Goal: Task Accomplishment & Management: Manage account settings

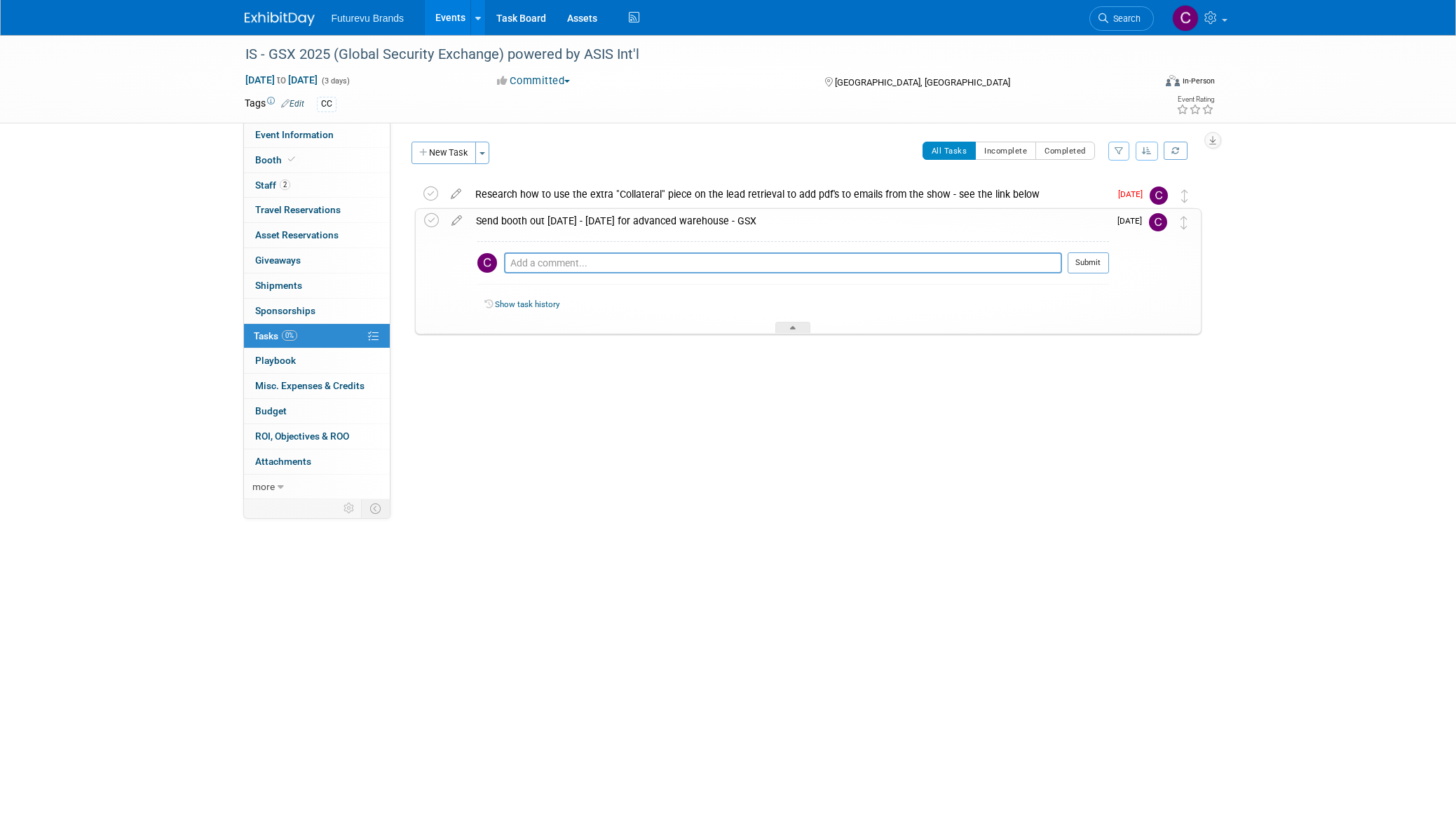
click at [440, 9] on link "Events" at bounding box center [451, 18] width 51 height 35
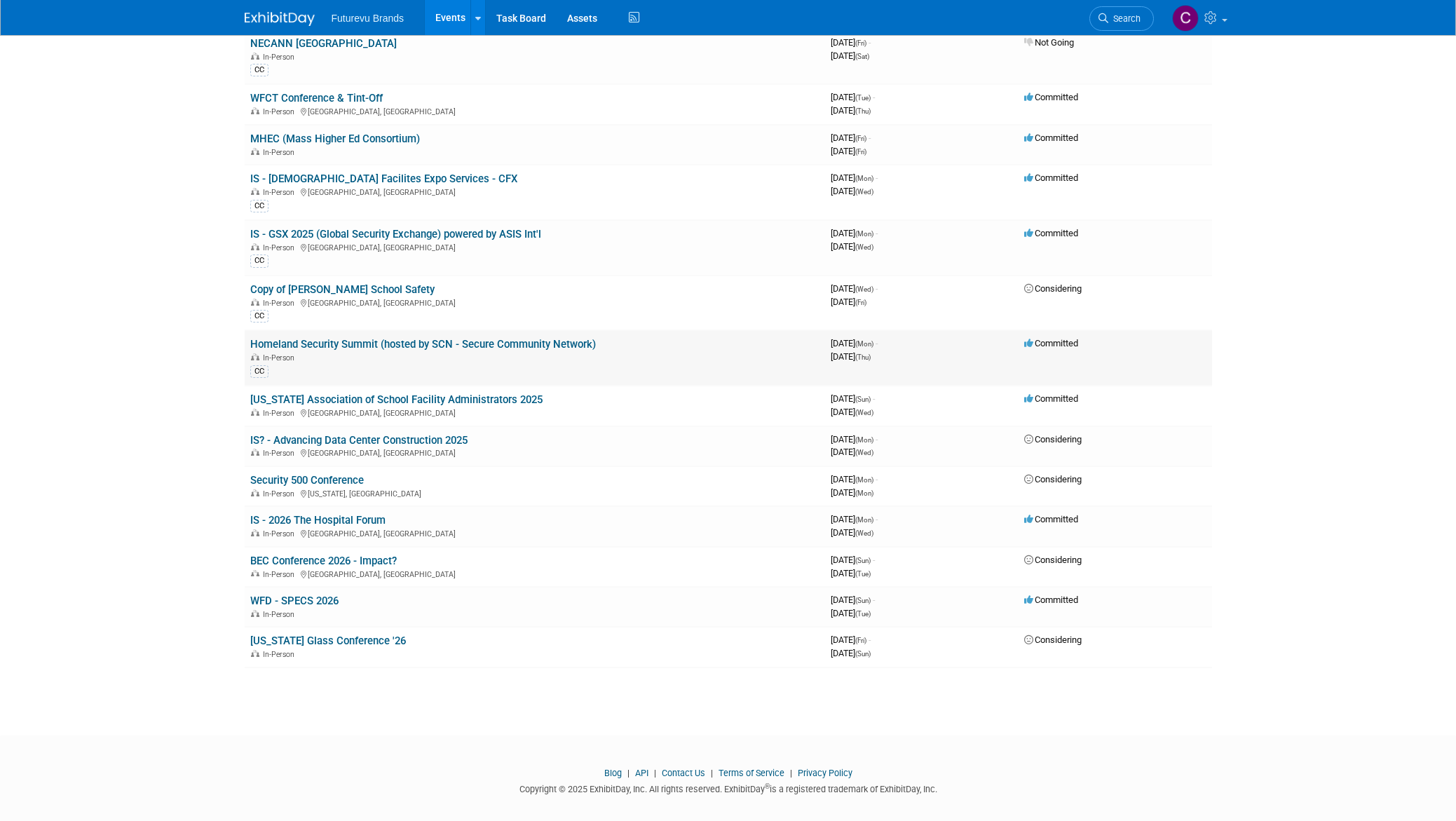
scroll to position [135, 0]
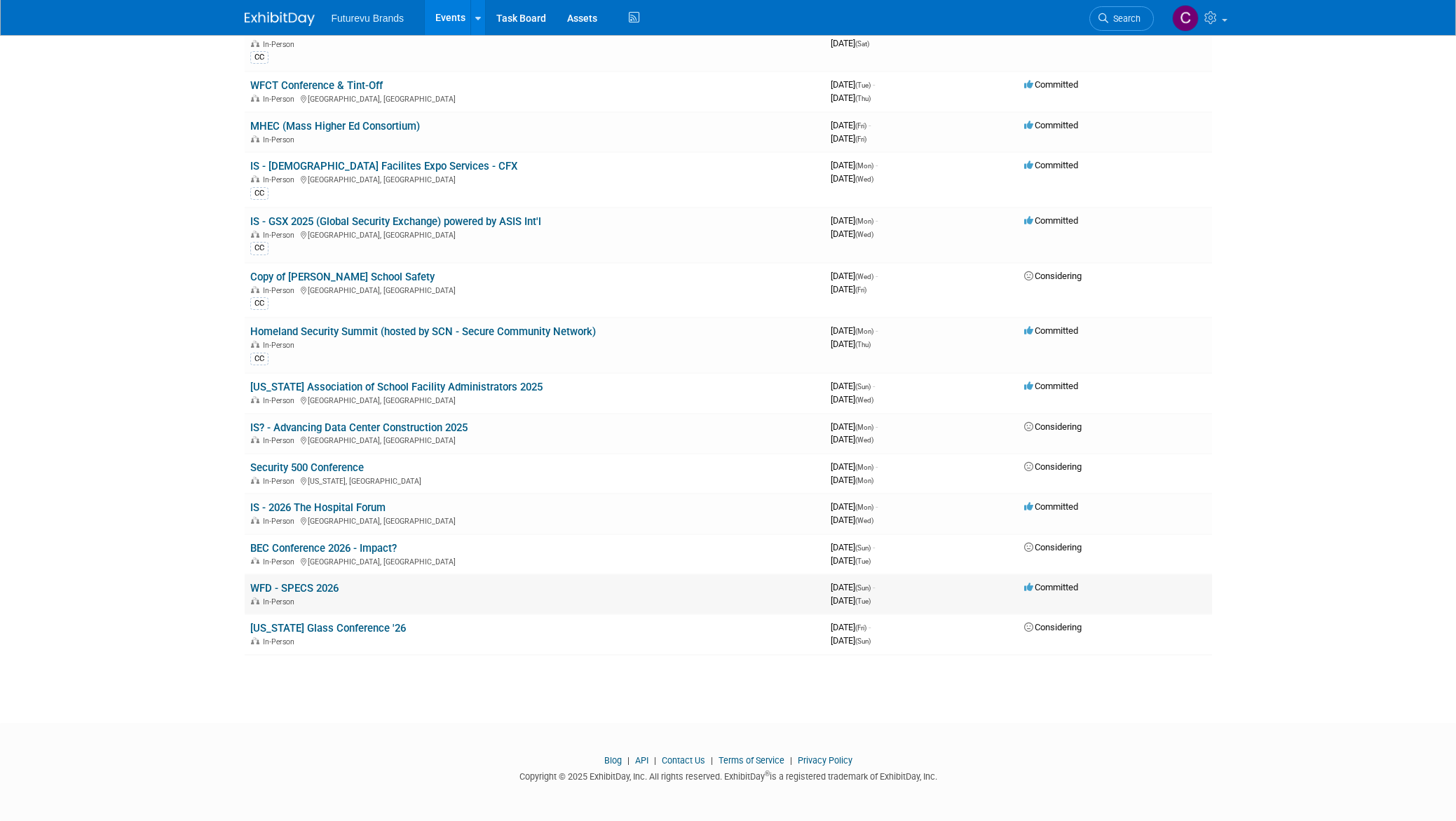
click at [295, 580] on td "WFD - SPECS 2026 In-Person" at bounding box center [534, 594] width 581 height 40
click at [294, 589] on link "WFD - SPECS 2026" at bounding box center [294, 588] width 88 height 12
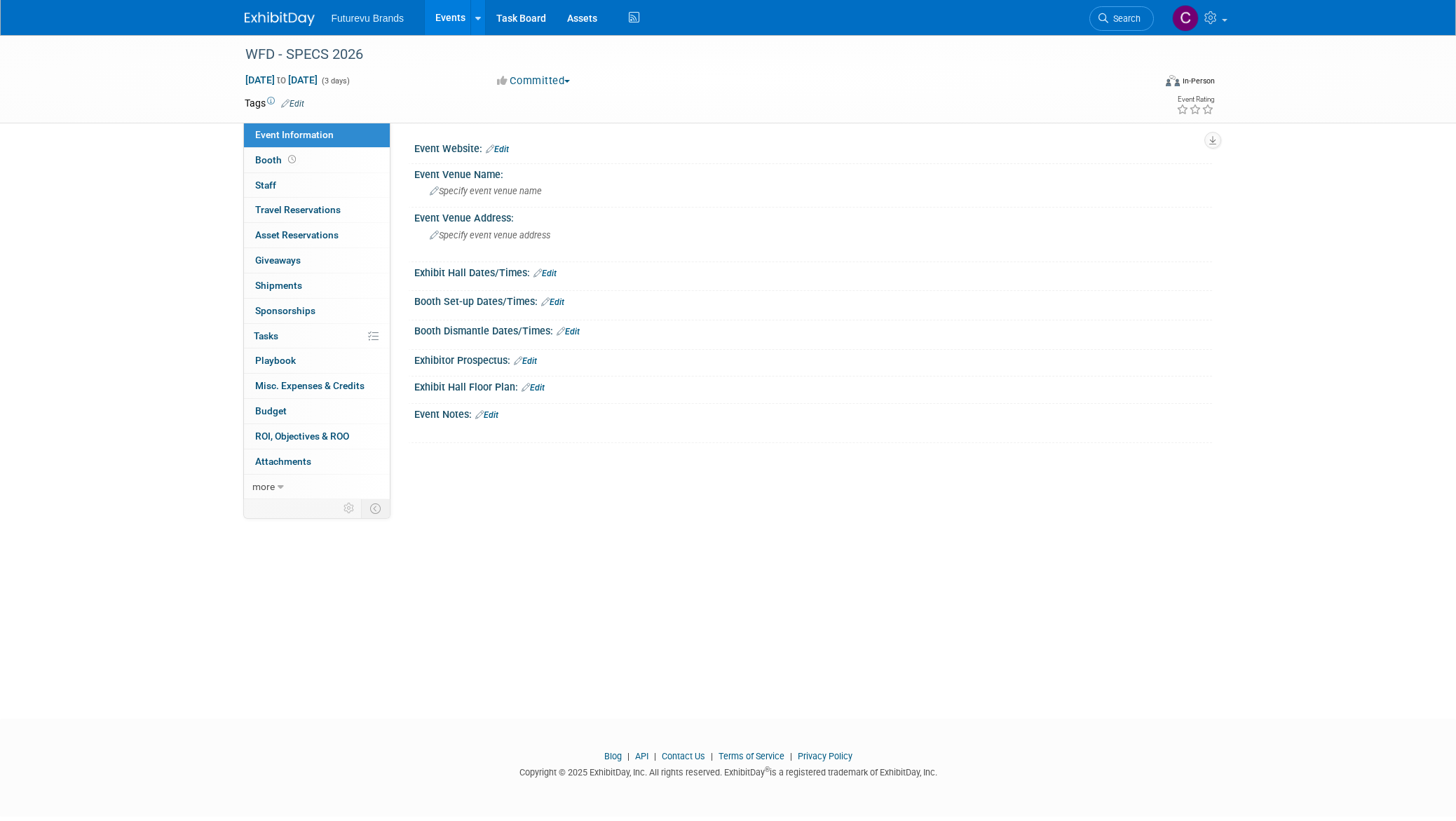
click at [494, 414] on link "Edit" at bounding box center [487, 415] width 23 height 9
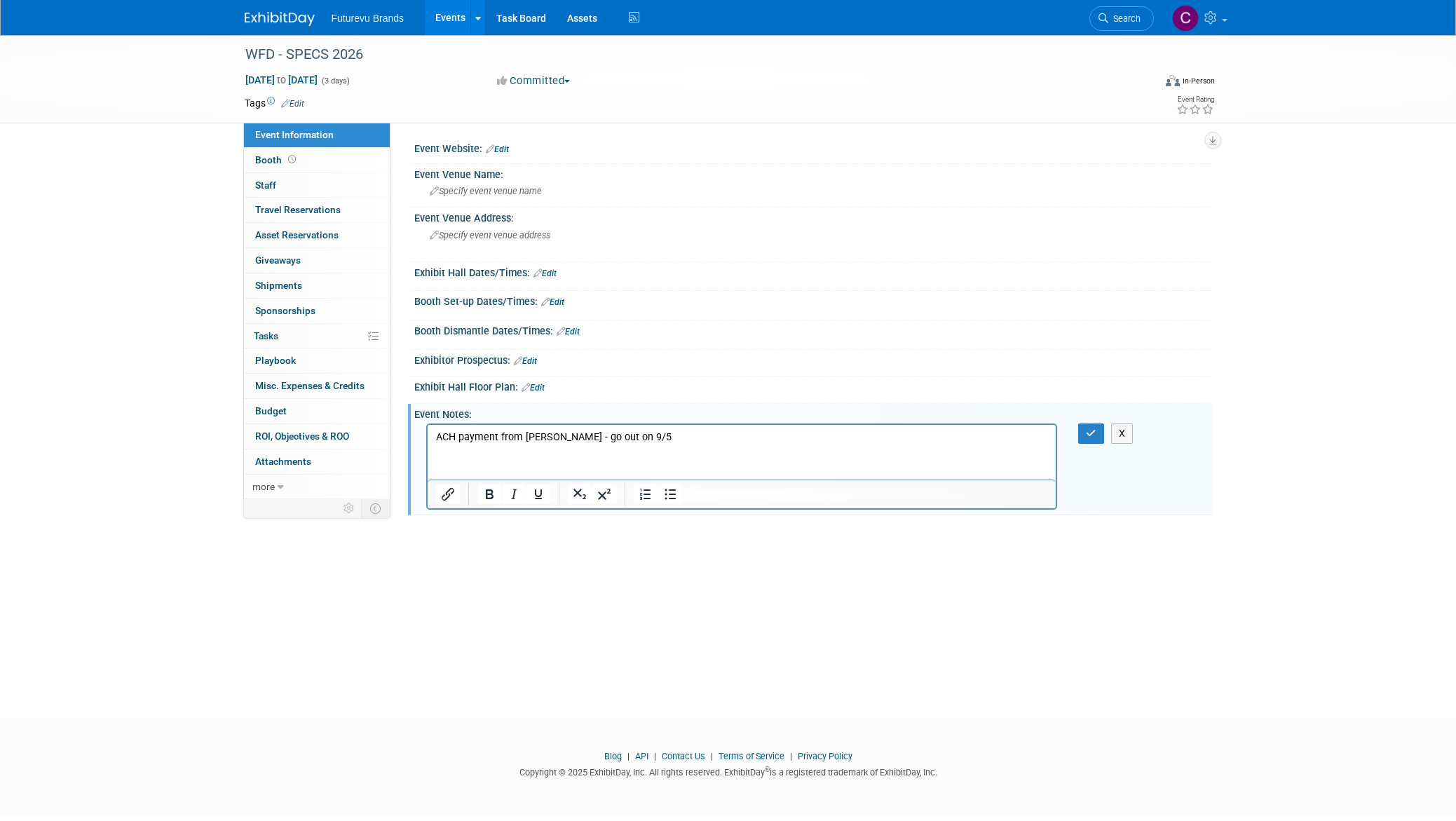
click at [633, 435] on p "ACH payment from [PERSON_NAME] - go out on 9/5" at bounding box center [741, 438] width 613 height 14
click at [1095, 434] on icon "button" at bounding box center [1091, 433] width 10 height 9
